Goal: Task Accomplishment & Management: Use online tool/utility

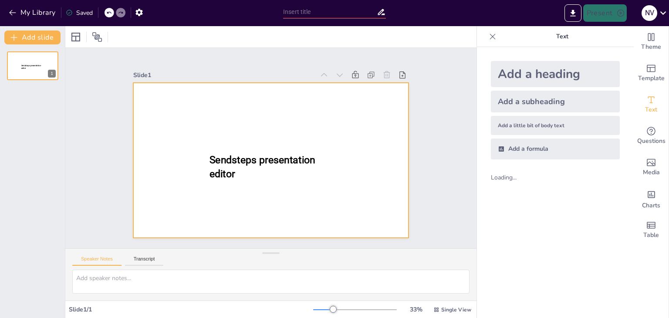
type input "New Sendsteps"
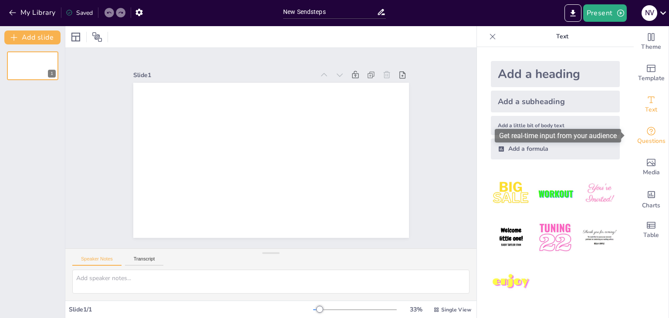
click at [638, 137] on span "Questions" at bounding box center [652, 141] width 28 height 10
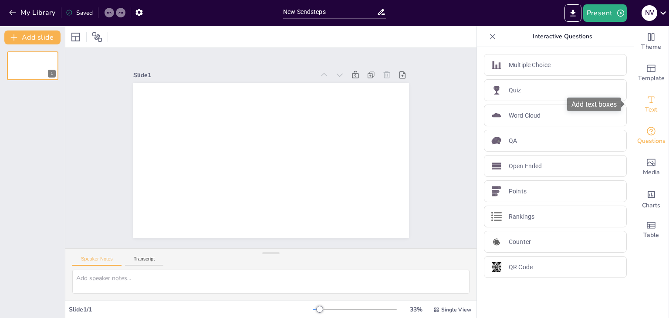
click at [651, 105] on div "Text" at bounding box center [651, 104] width 35 height 31
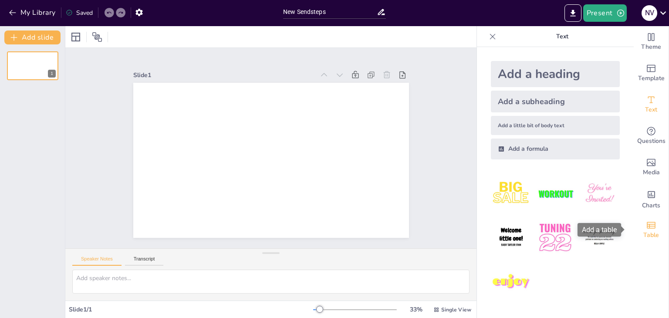
click at [649, 235] on span "Table" at bounding box center [652, 236] width 16 height 10
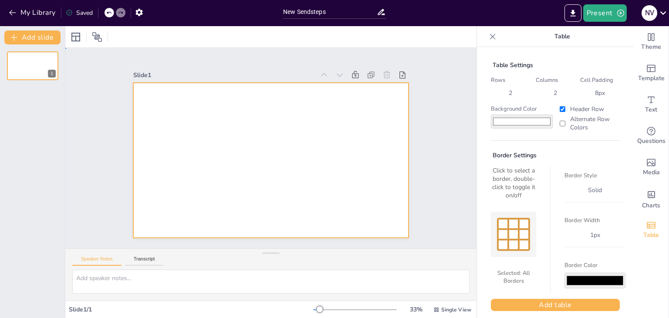
click at [183, 114] on div at bounding box center [271, 160] width 276 height 155
click at [200, 142] on div "Duplicate Slide" at bounding box center [207, 143] width 41 height 8
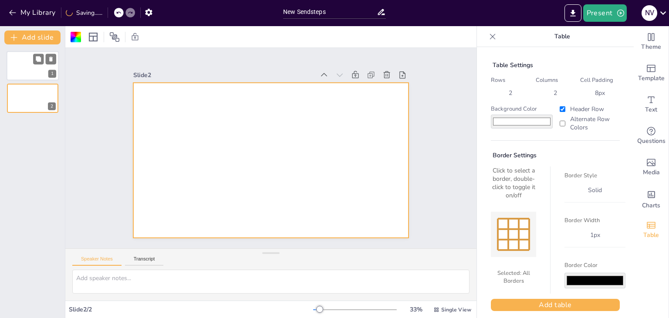
click at [24, 70] on div at bounding box center [33, 66] width 52 height 30
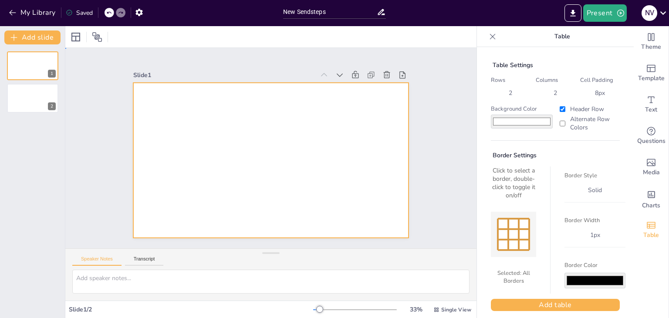
click at [184, 133] on div at bounding box center [271, 160] width 276 height 155
click at [648, 108] on span "Text" at bounding box center [651, 110] width 12 height 10
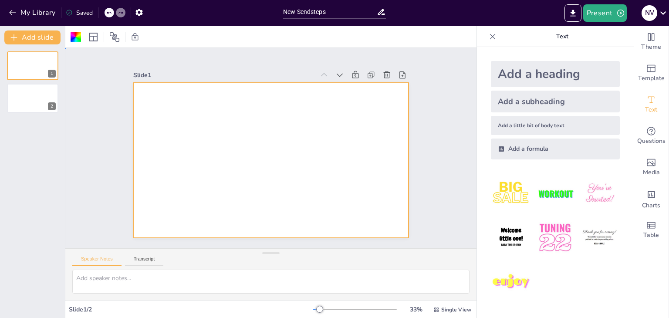
click at [187, 122] on div at bounding box center [271, 160] width 276 height 155
click at [532, 108] on div "Add a subheading" at bounding box center [555, 102] width 129 height 22
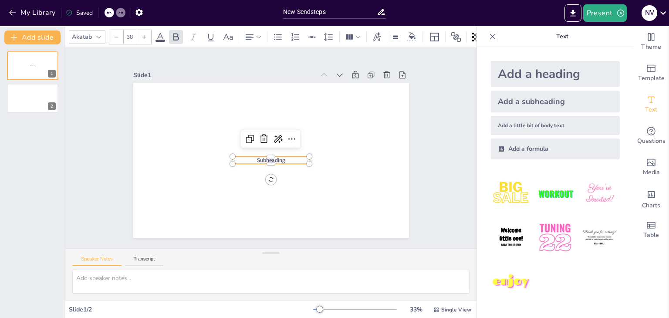
click at [521, 82] on div "Add a heading" at bounding box center [555, 74] width 129 height 26
click at [220, 157] on p "Heading" at bounding box center [271, 160] width 121 height 14
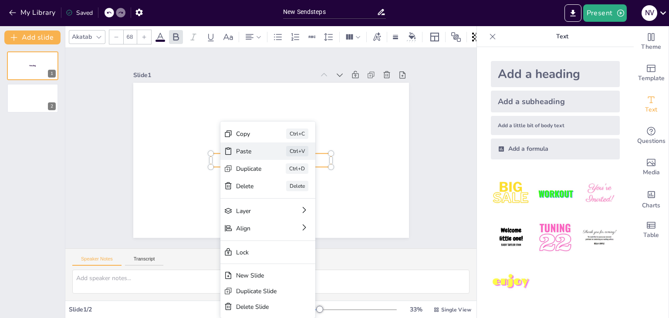
click at [248, 150] on div "Paste" at bounding box center [249, 151] width 26 height 8
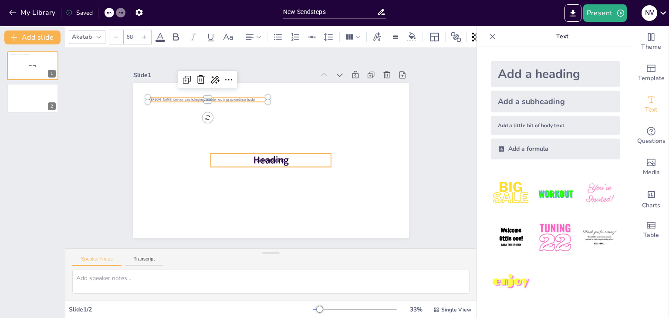
click at [267, 161] on span "Heading" at bounding box center [271, 161] width 35 height 14
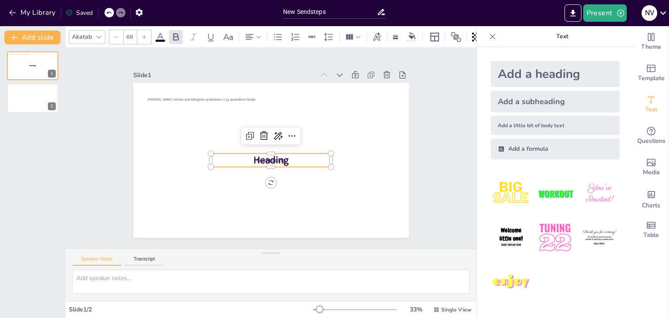
click at [289, 156] on p "Heading" at bounding box center [271, 160] width 121 height 14
click at [260, 157] on span "Heading" at bounding box center [271, 161] width 35 height 14
type input "24"
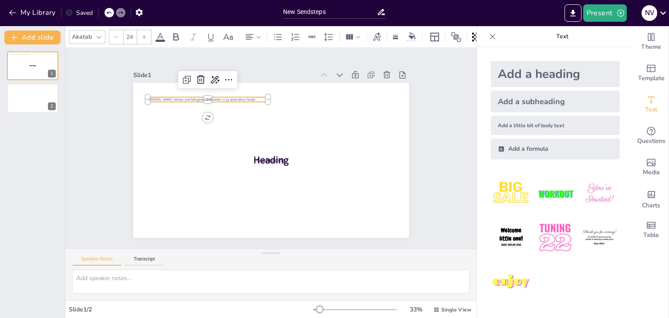
click at [216, 98] on div "Subheading Heading [PERSON_NAME] šeimos psichologinės problemos ir jų sprendimo…" at bounding box center [271, 160] width 276 height 155
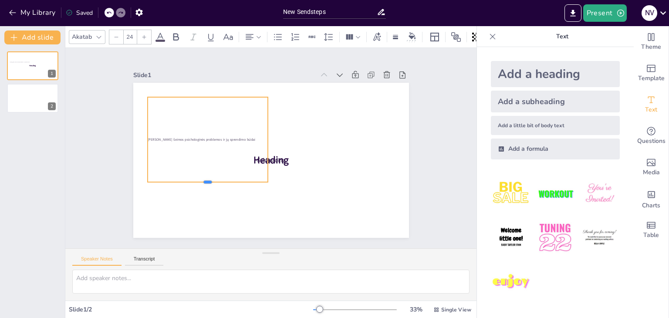
drag, startPoint x: 201, startPoint y: 100, endPoint x: 322, endPoint y: 180, distance: 145.3
click at [322, 180] on div "Subheading Heading [PERSON_NAME] šeimos psichologinės problemos ir jų sprendimo…" at bounding box center [271, 160] width 276 height 155
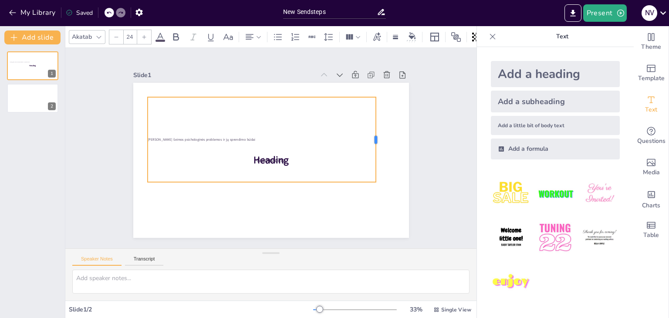
drag, startPoint x: 263, startPoint y: 136, endPoint x: 371, endPoint y: 141, distance: 108.2
click at [376, 141] on div at bounding box center [379, 139] width 7 height 85
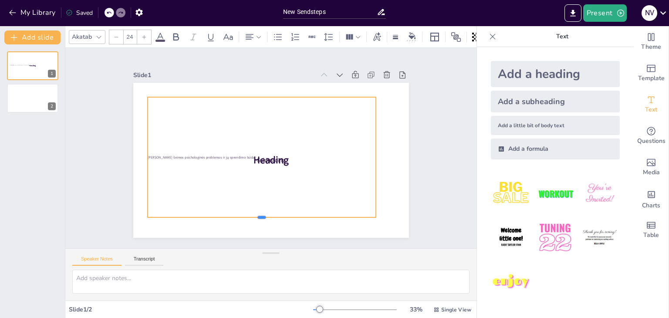
drag, startPoint x: 254, startPoint y: 180, endPoint x: 257, endPoint y: 215, distance: 35.4
click at [257, 217] on div at bounding box center [262, 220] width 229 height 7
click at [193, 155] on span "[PERSON_NAME] šeimos psichologinės problemos ir jų sprendimo būdai" at bounding box center [202, 157] width 108 height 5
